Goal: Transaction & Acquisition: Obtain resource

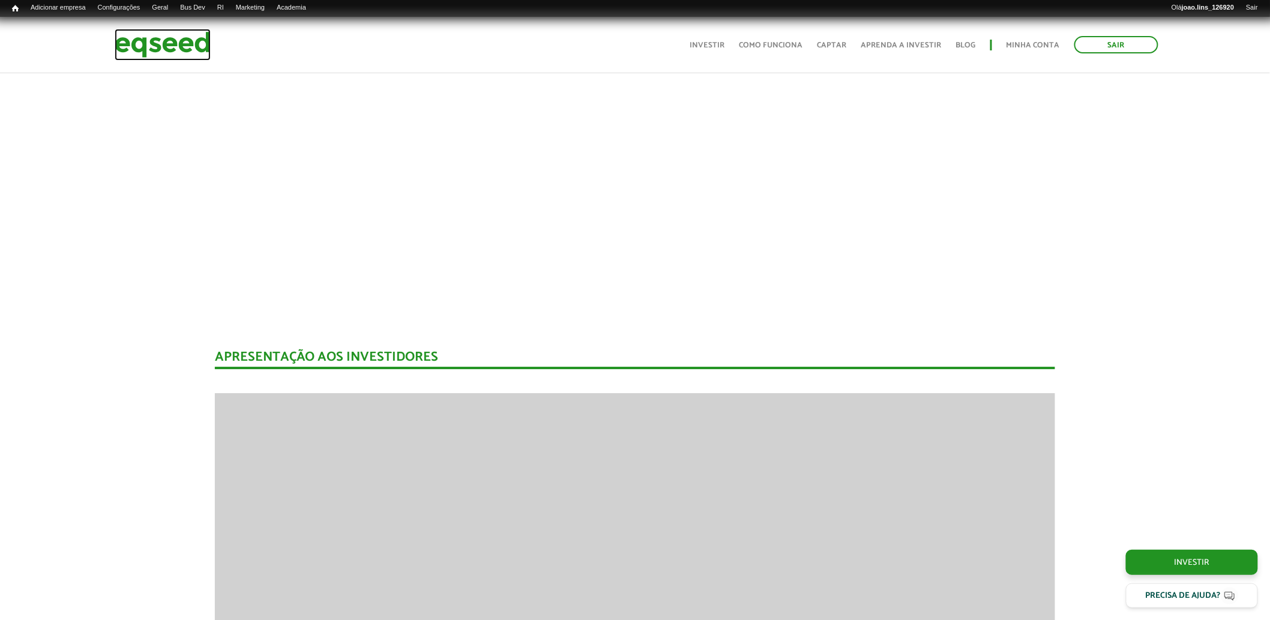
click at [172, 37] on img at bounding box center [163, 45] width 96 height 32
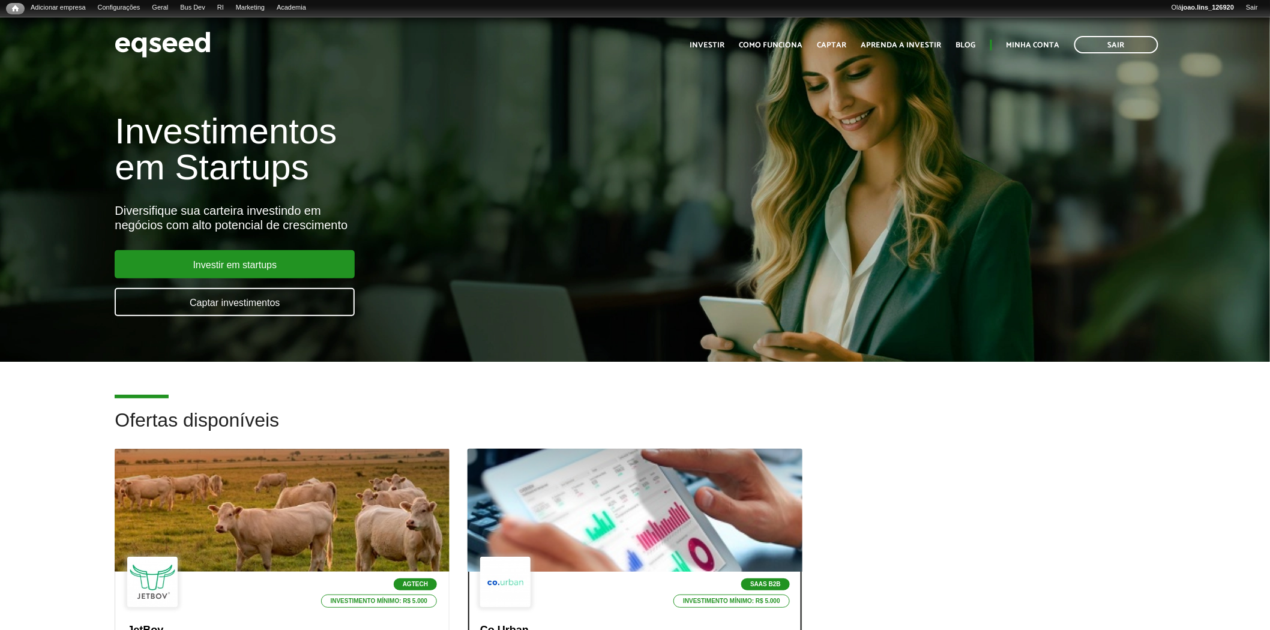
click at [589, 505] on div at bounding box center [635, 511] width 402 height 148
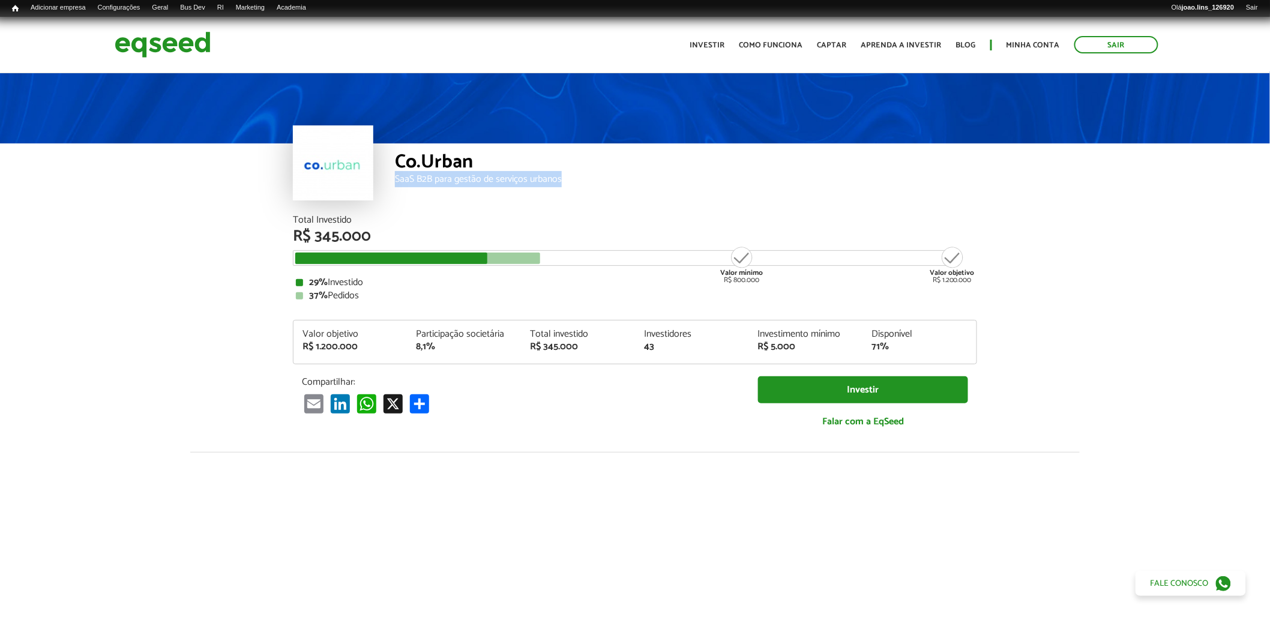
drag, startPoint x: 430, startPoint y: 178, endPoint x: 563, endPoint y: 176, distance: 132.7
click at [563, 176] on div "SaaS B2B para gestão de serviços urbanos" at bounding box center [686, 180] width 582 height 10
copy div "SaaS B2B para gestão de serviços urbanos"
